Goal: Find specific page/section: Find specific page/section

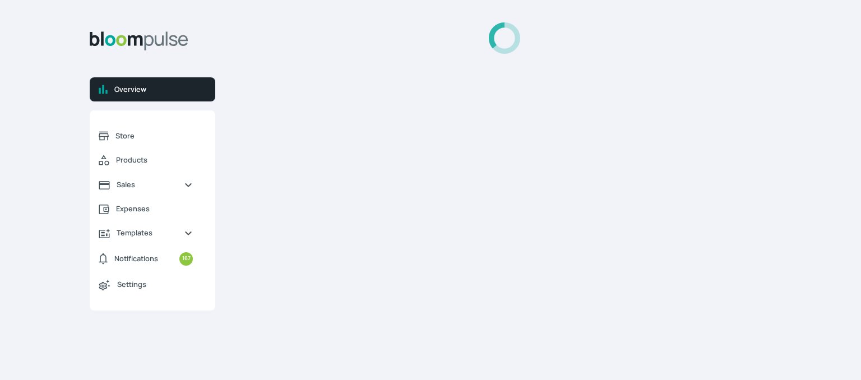
select select "2025"
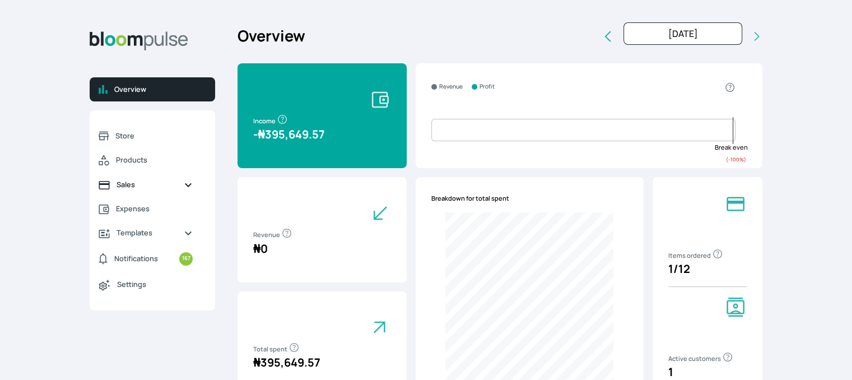
click at [132, 183] on span "Sales" at bounding box center [146, 184] width 58 height 11
